Goal: Transaction & Acquisition: Purchase product/service

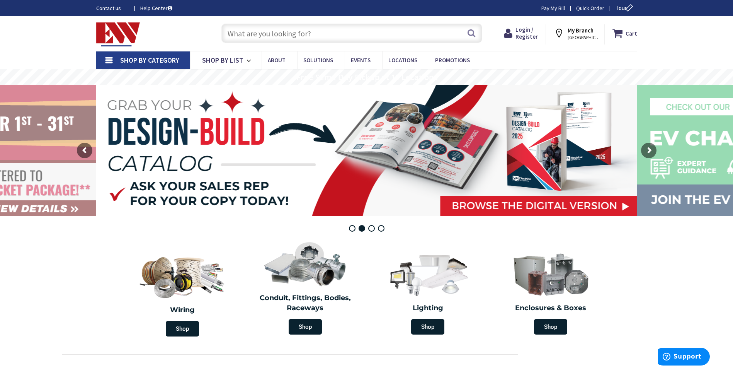
click at [278, 39] on input "text" at bounding box center [351, 33] width 261 height 19
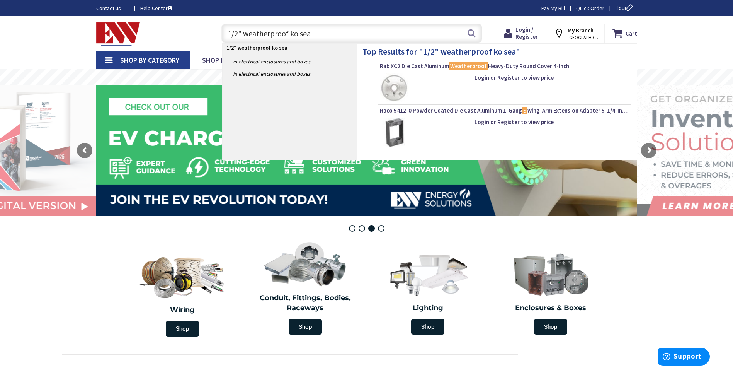
type input "1/2" weatherproof ko seal"
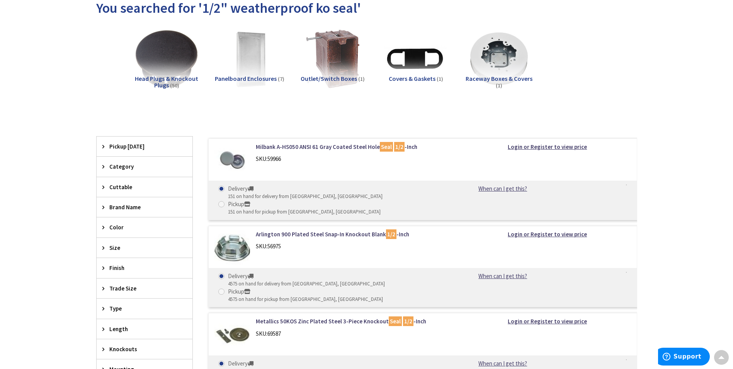
scroll to position [77, 0]
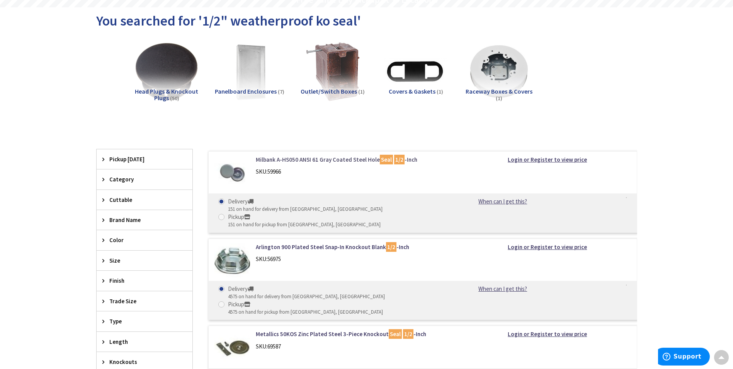
click at [364, 158] on link "Milbank A-HS050 ANSI 61 Gray Coated Steel Hole Seal 1/2 -Inch" at bounding box center [354, 159] width 197 height 8
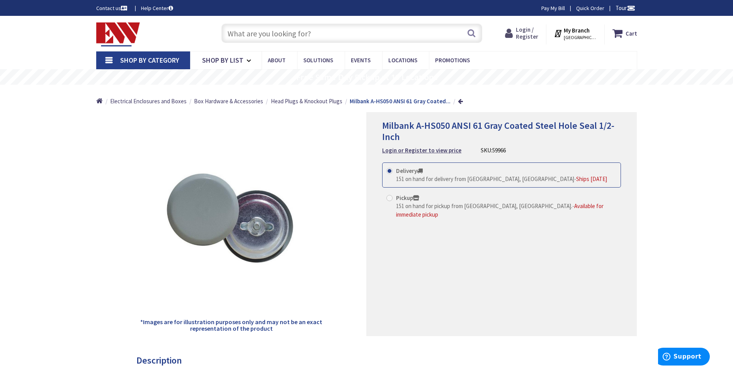
click at [526, 37] on span "Login / Register" at bounding box center [527, 33] width 22 height 14
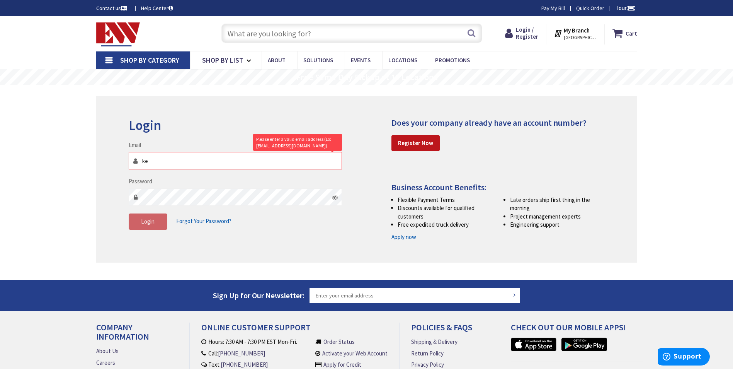
type input "[PERSON_NAME][EMAIL_ADDRESS][PERSON_NAME][DOMAIN_NAME]"
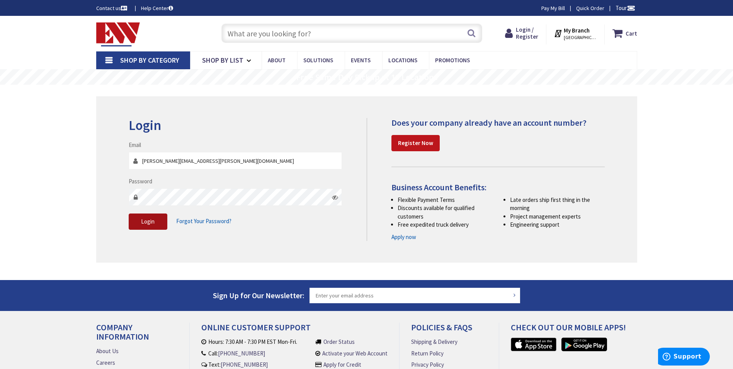
click at [153, 226] on button "Login" at bounding box center [148, 221] width 39 height 16
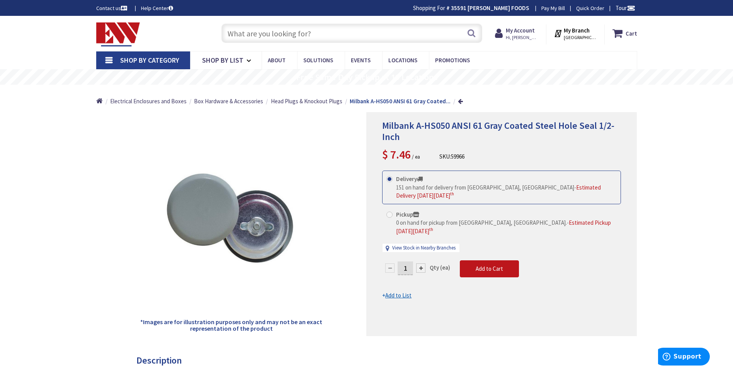
click at [411, 265] on input "1" at bounding box center [405, 268] width 15 height 14
type input "5"
click at [483, 259] on form "This product is Discontinued Delivery 151 on hand for delivery from Middletown,…" at bounding box center [501, 234] width 239 height 129
click at [478, 265] on button "Add to Cart" at bounding box center [489, 268] width 59 height 17
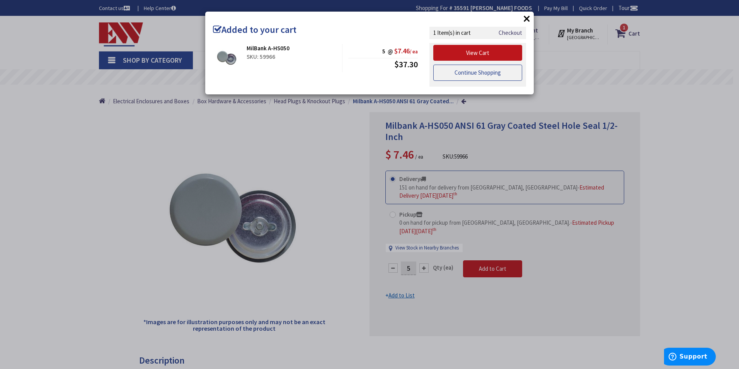
click at [480, 72] on link "Continue Shopping" at bounding box center [477, 73] width 89 height 16
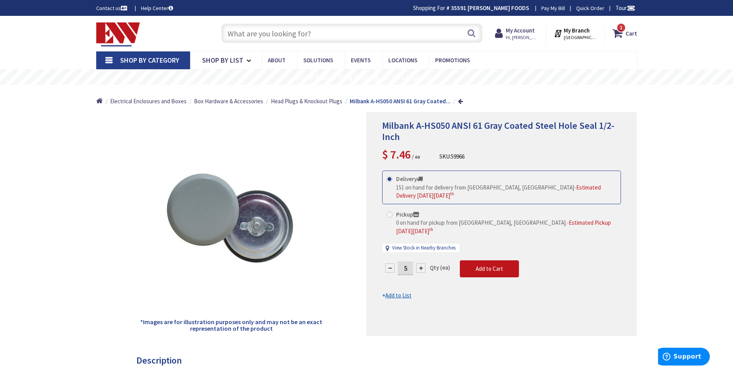
click at [122, 36] on img at bounding box center [118, 34] width 44 height 24
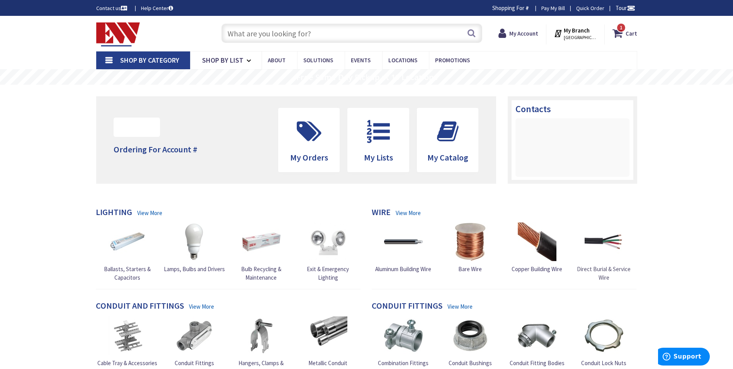
click at [600, 240] on img at bounding box center [604, 241] width 39 height 39
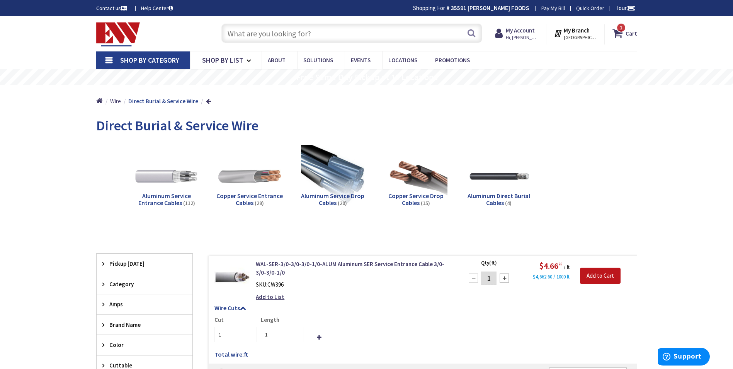
click at [269, 30] on input "text" at bounding box center [351, 33] width 261 height 19
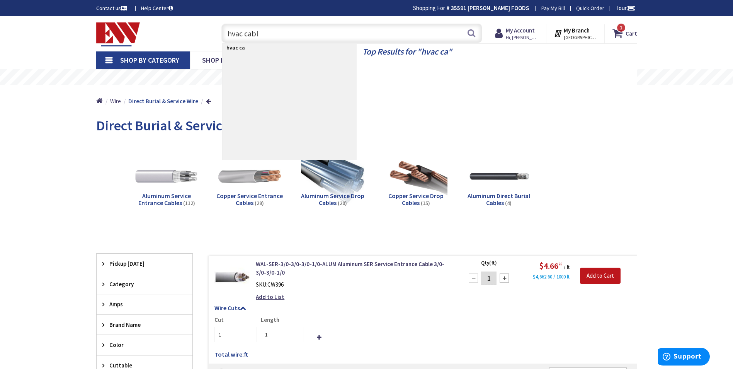
type input "hvac cable"
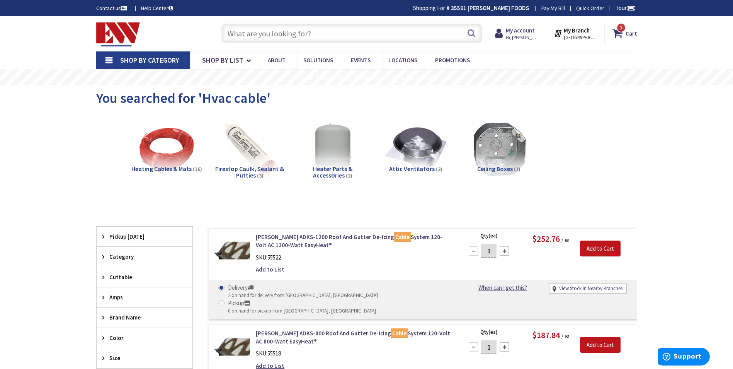
click at [340, 32] on input "text" at bounding box center [351, 33] width 261 height 19
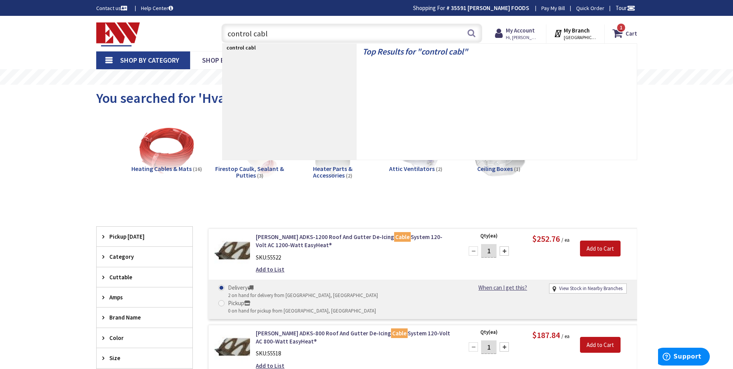
type input "control cable"
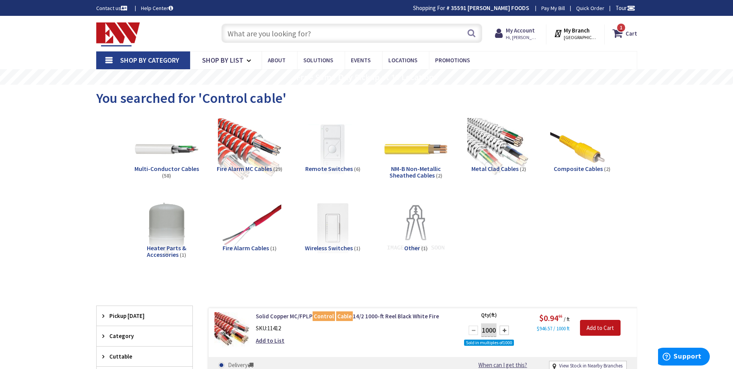
click at [349, 33] on input "text" at bounding box center [351, 33] width 261 height 19
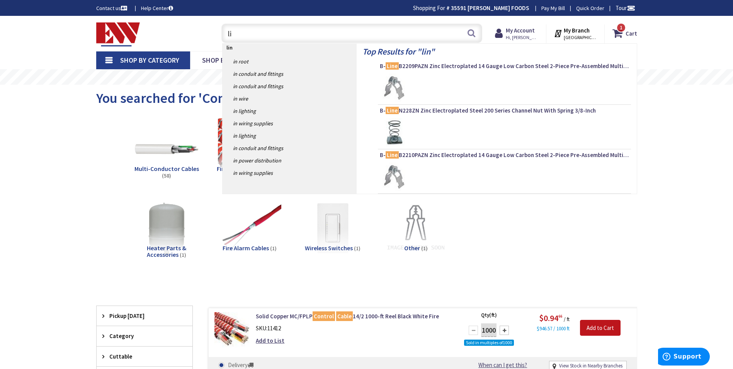
type input "l"
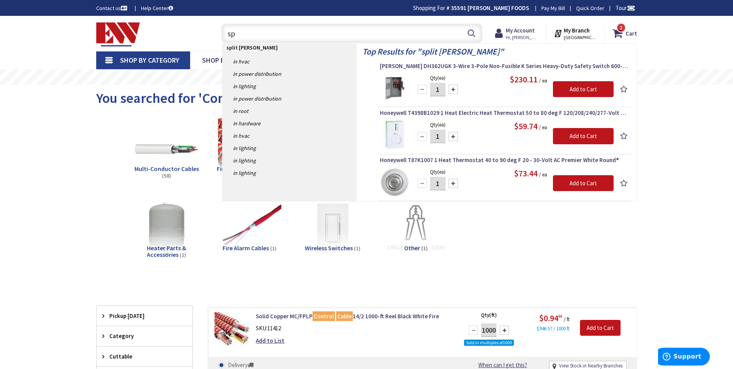
type input "s"
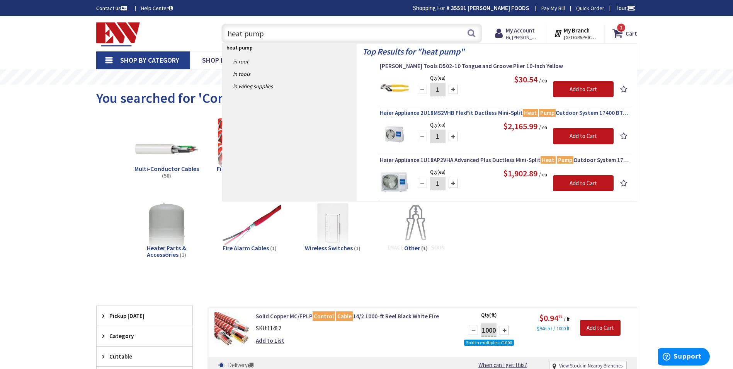
type input "heat pump"
click at [390, 112] on span "Haier Appliance 2U18MS2VHB FlexFit Ductless Mini-Split Heat Pump Outdoor System…" at bounding box center [504, 113] width 249 height 8
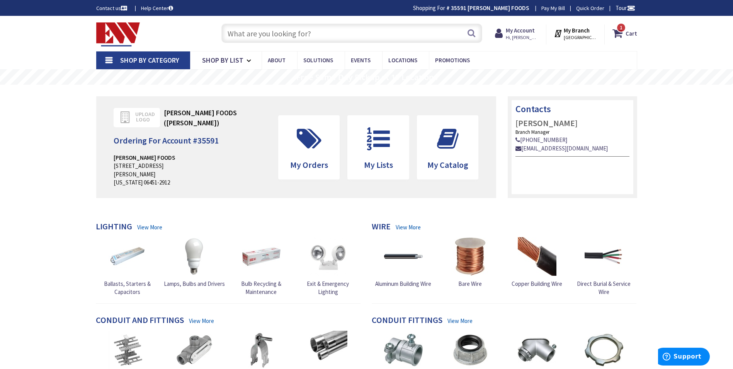
click at [292, 38] on input "text" at bounding box center [351, 33] width 261 height 19
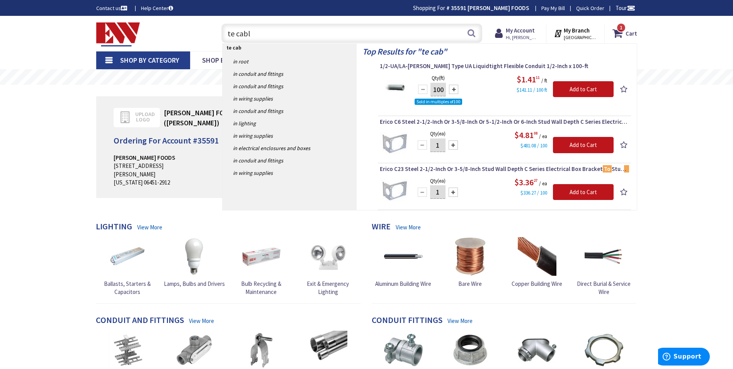
type input "te cable"
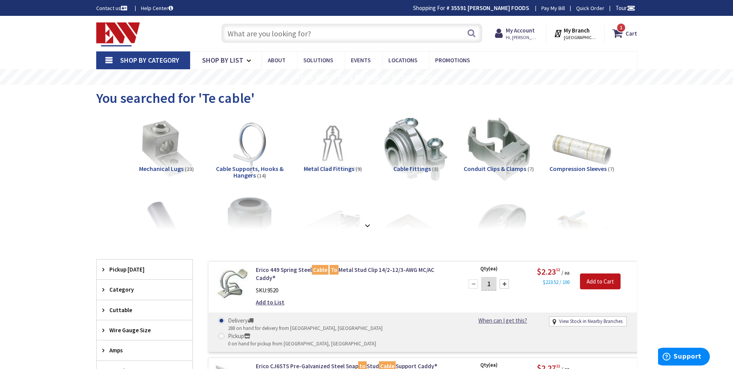
click at [280, 32] on input "text" at bounding box center [351, 33] width 261 height 19
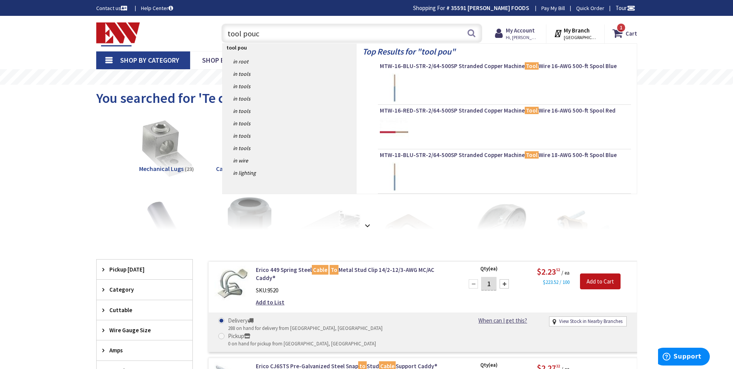
type input "tool pouch"
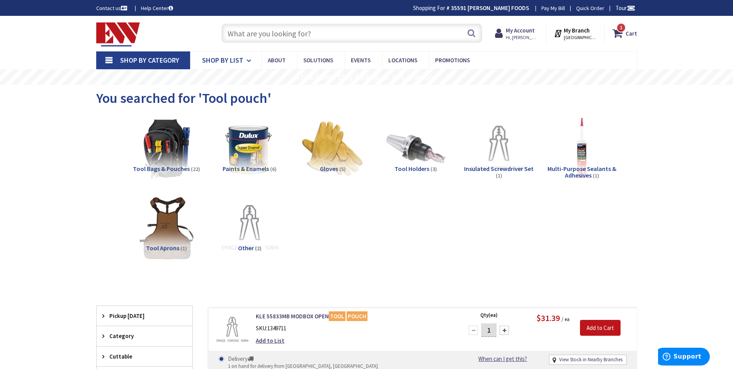
click at [241, 58] on span "Shop By List" at bounding box center [222, 60] width 41 height 9
click at [248, 61] on icon at bounding box center [250, 60] width 7 height 17
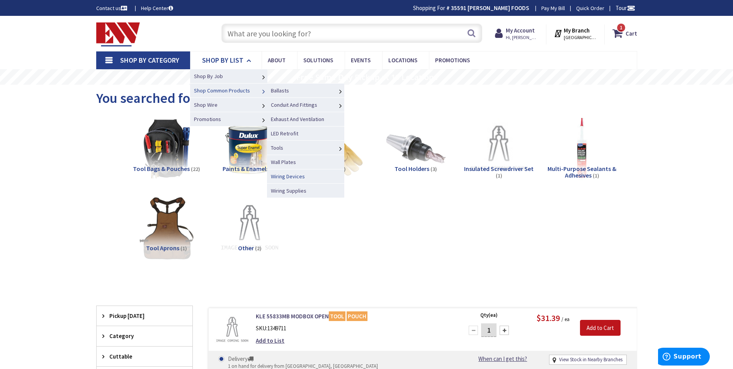
click at [321, 173] on link "Wiring Devices" at bounding box center [305, 176] width 77 height 14
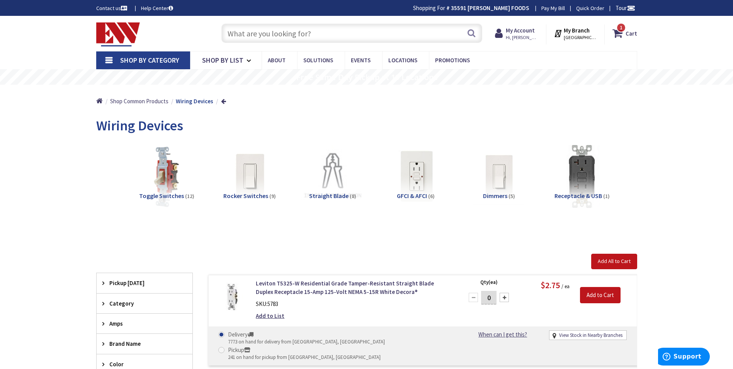
click at [355, 37] on input "text" at bounding box center [351, 33] width 261 height 19
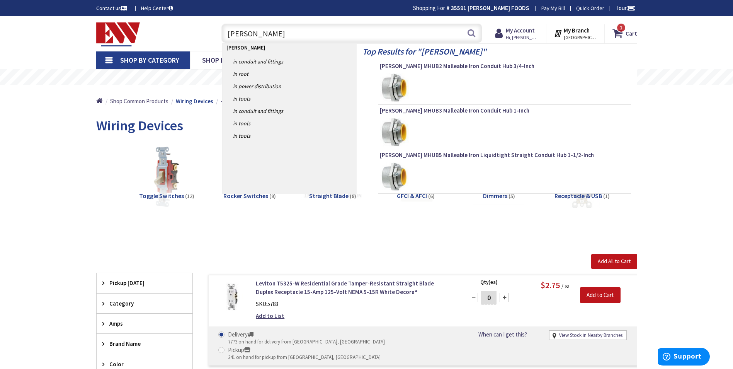
type input "meyers hub"
